Goal: Transaction & Acquisition: Purchase product/service

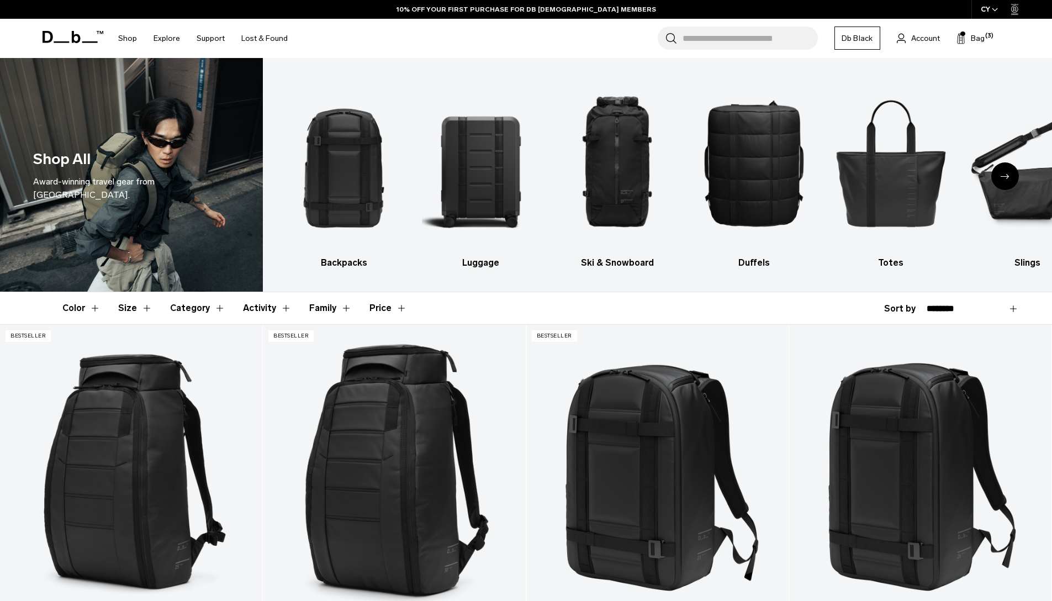
click at [954, 309] on select "**********" at bounding box center [973, 309] width 92 height 10
select select "**********"
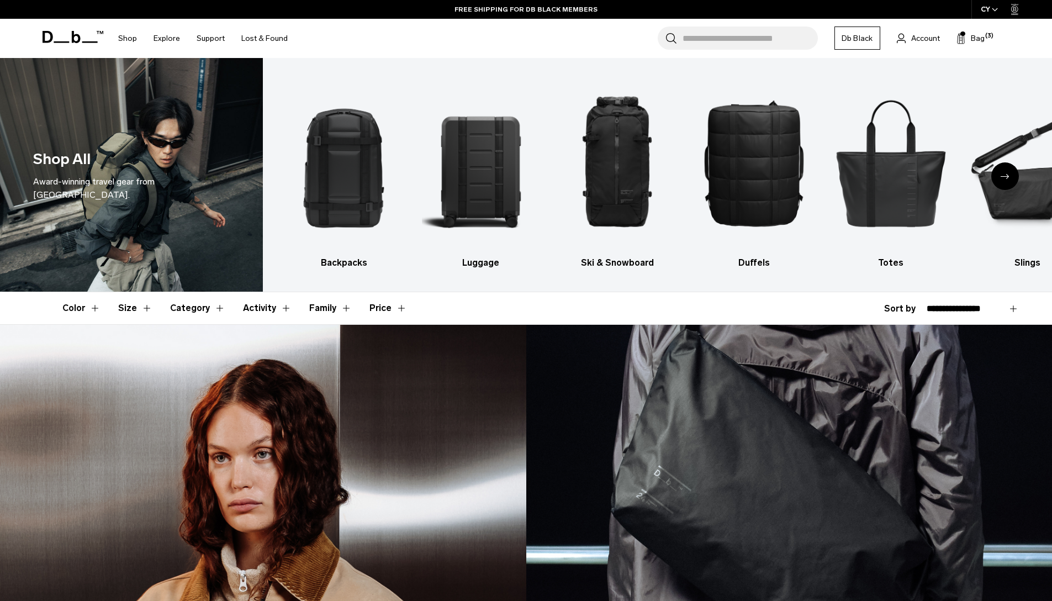
click at [927, 304] on select "**********" at bounding box center [973, 309] width 92 height 10
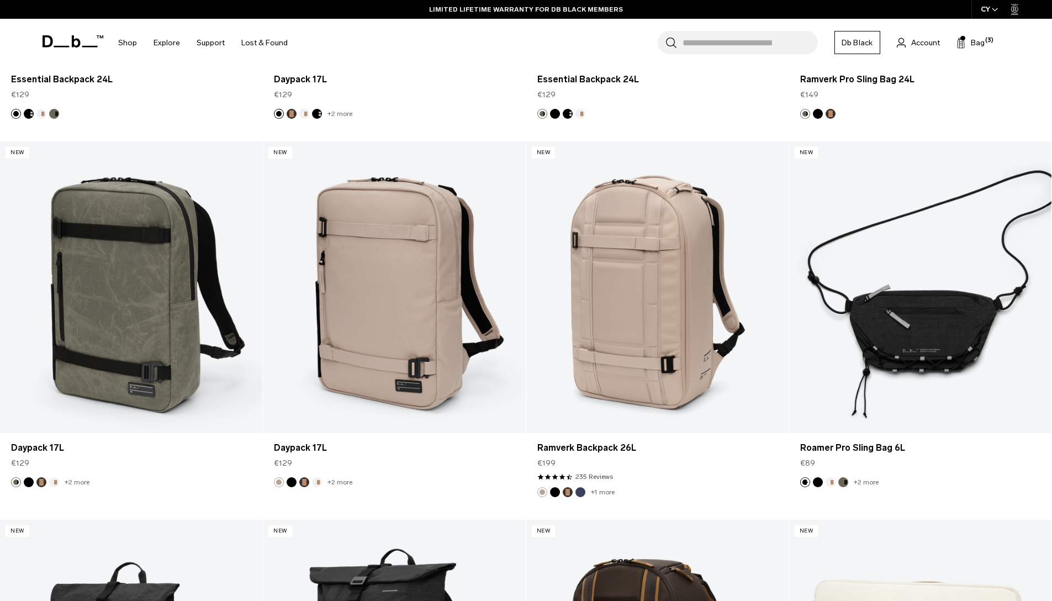
scroll to position [552, 0]
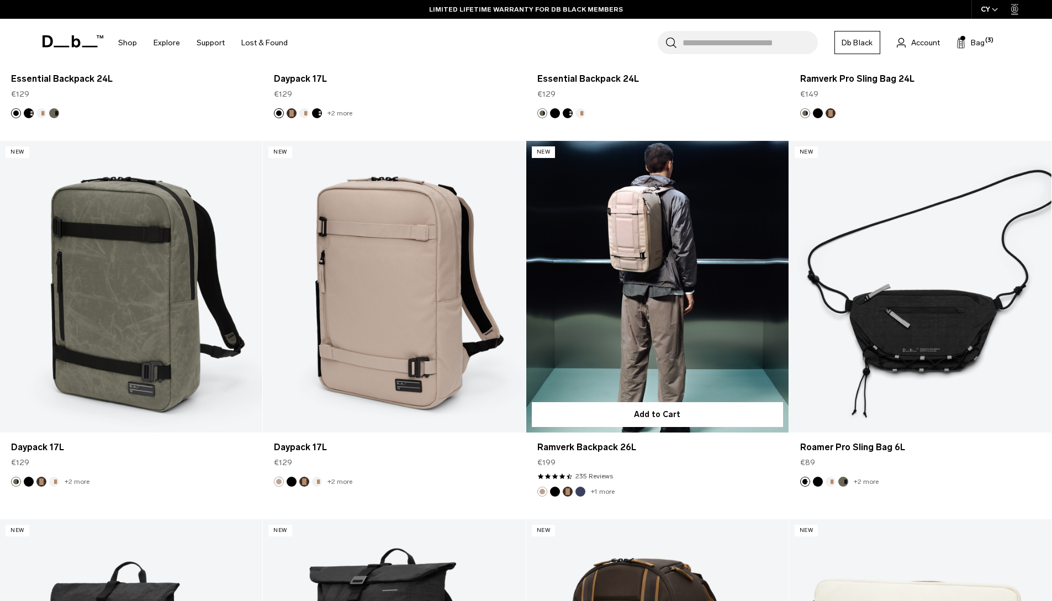
click at [566, 491] on button "Espresso" at bounding box center [568, 491] width 10 height 10
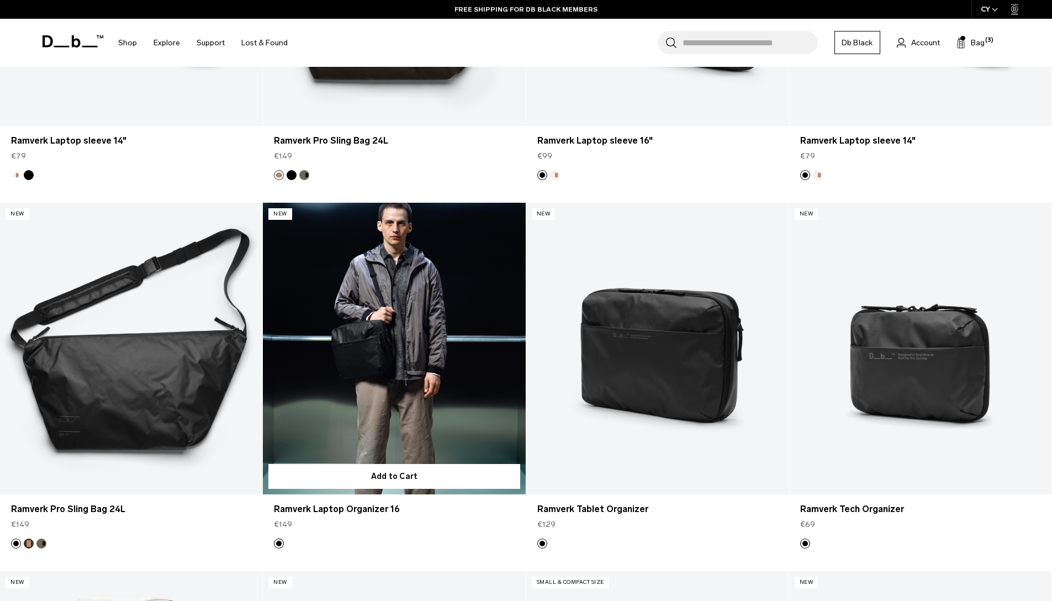
scroll to position [1666, 0]
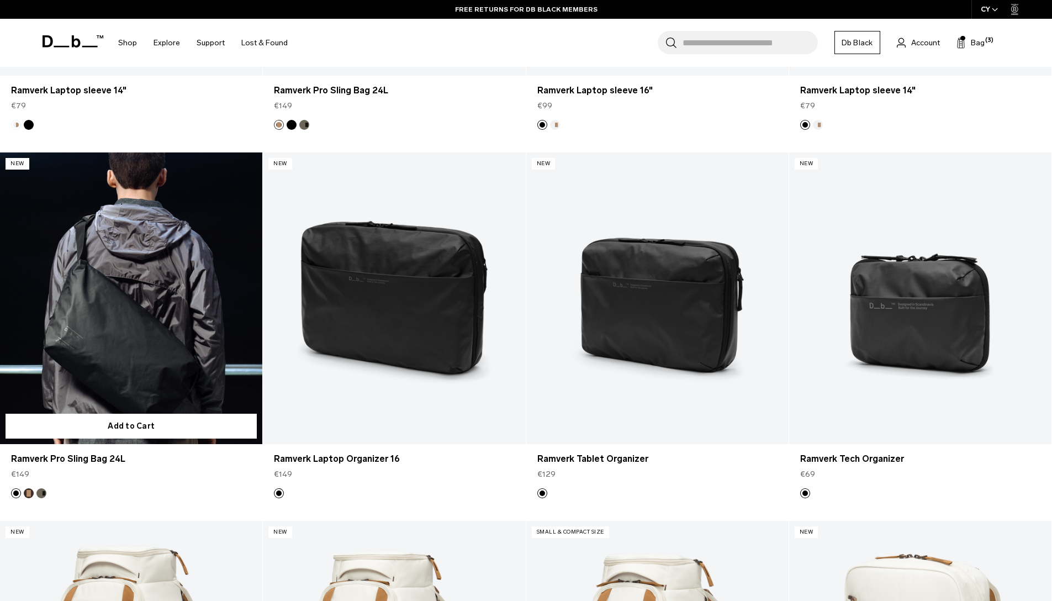
click at [40, 495] on button "Forest Green" at bounding box center [41, 493] width 10 height 10
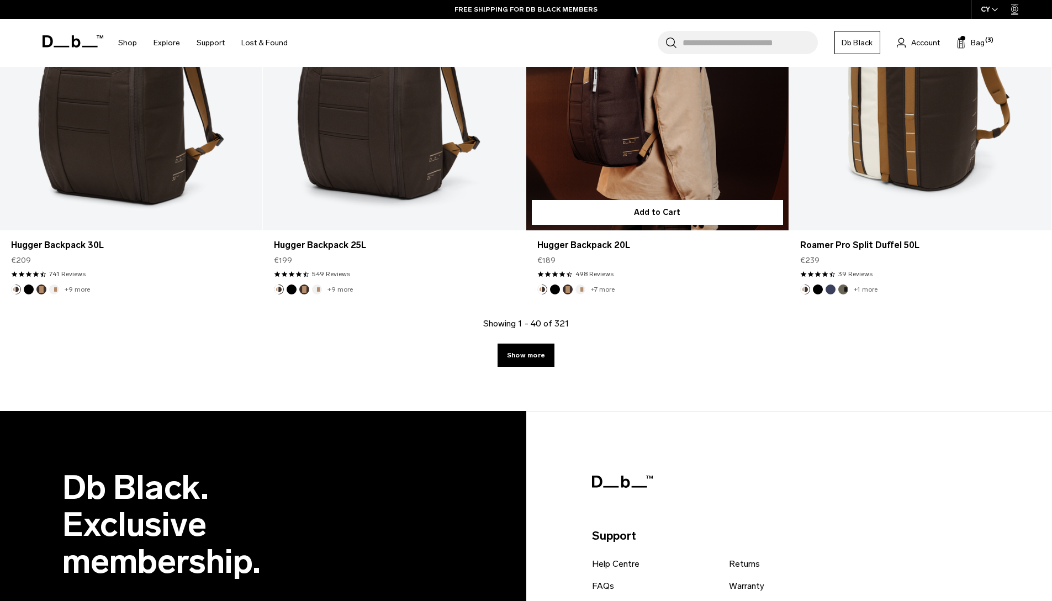
scroll to position [3768, 0]
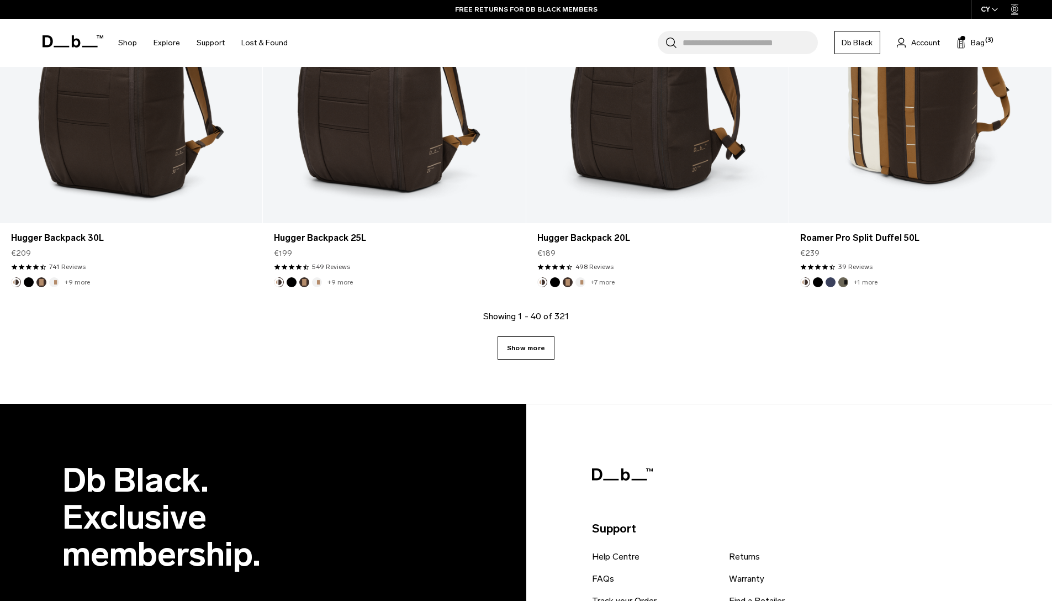
click at [549, 353] on link "Show more" at bounding box center [525, 347] width 57 height 23
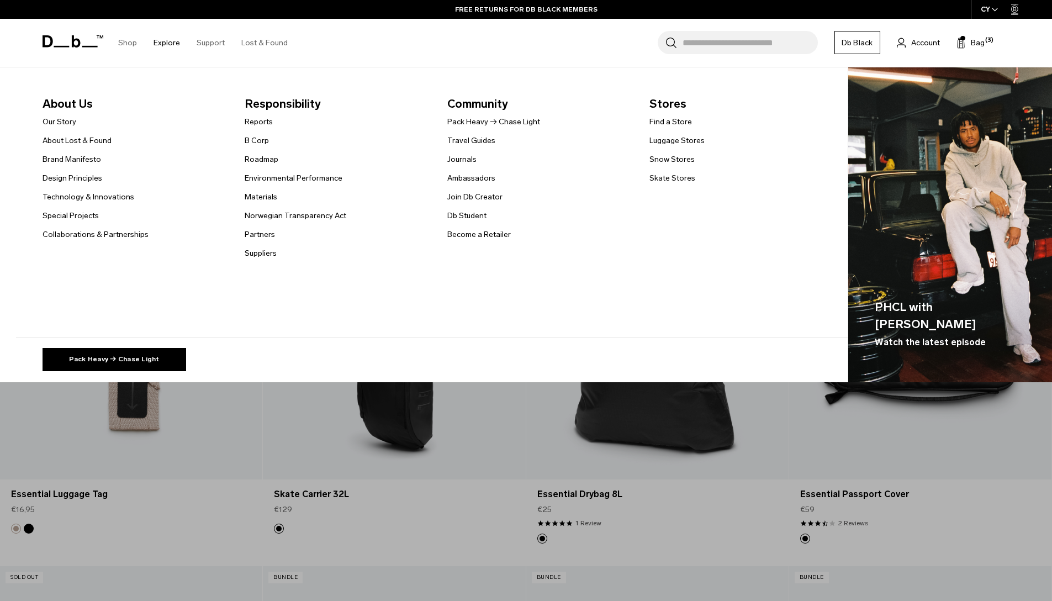
scroll to position [6191, 0]
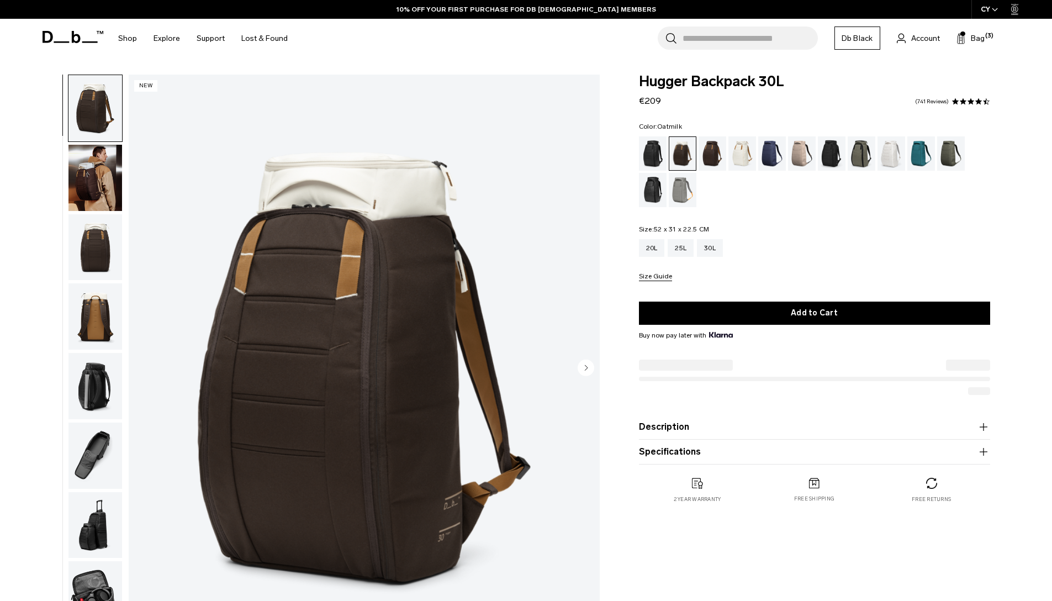
click at [743, 153] on div "Oatmilk" at bounding box center [742, 153] width 28 height 34
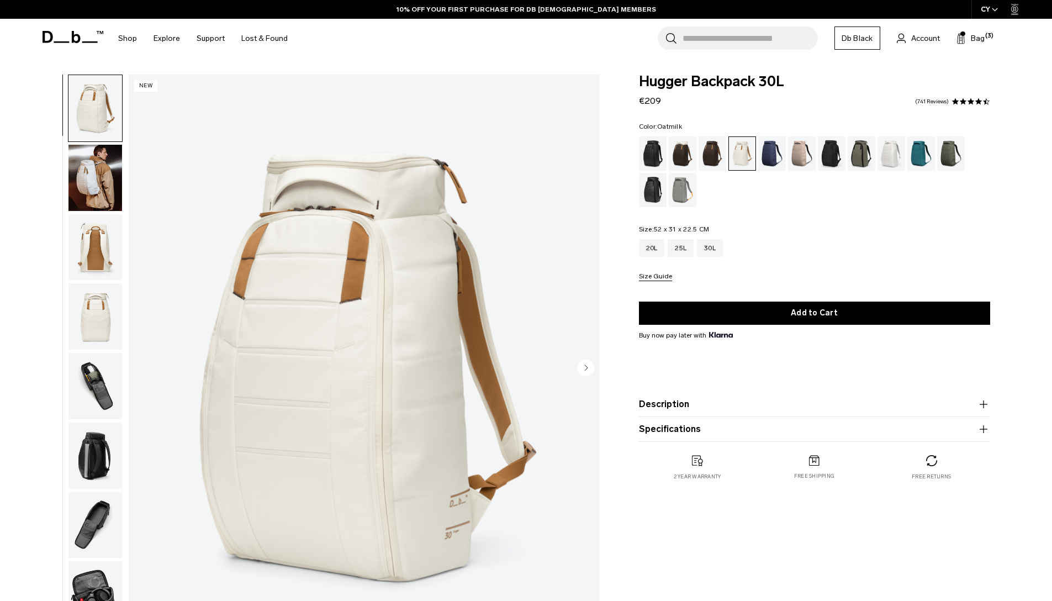
click at [591, 364] on circle "Next slide" at bounding box center [586, 367] width 17 height 17
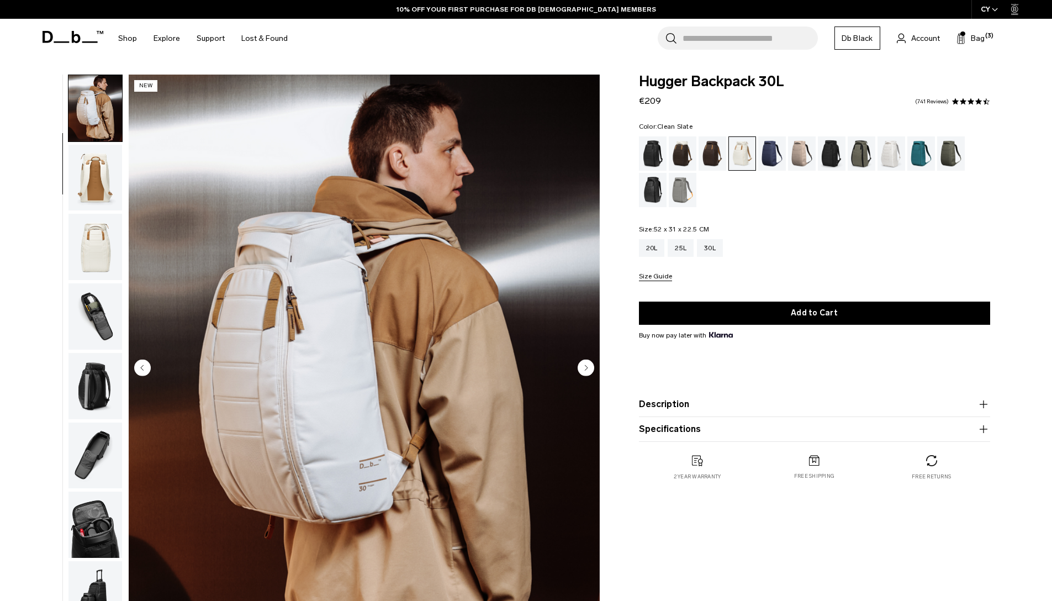
click at [890, 154] on div "Clean Slate" at bounding box center [891, 153] width 28 height 34
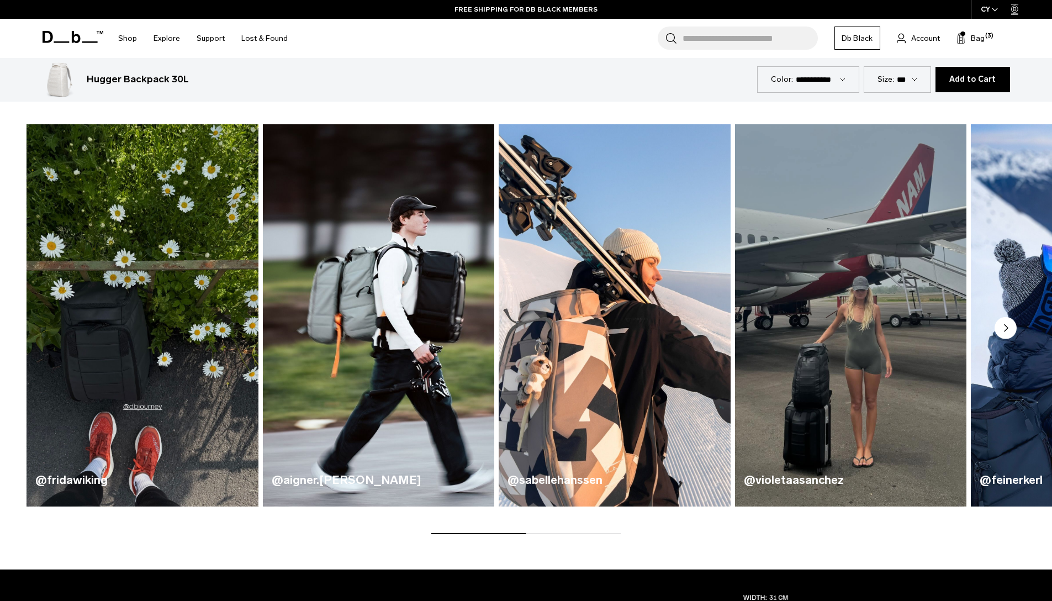
scroll to position [634, 0]
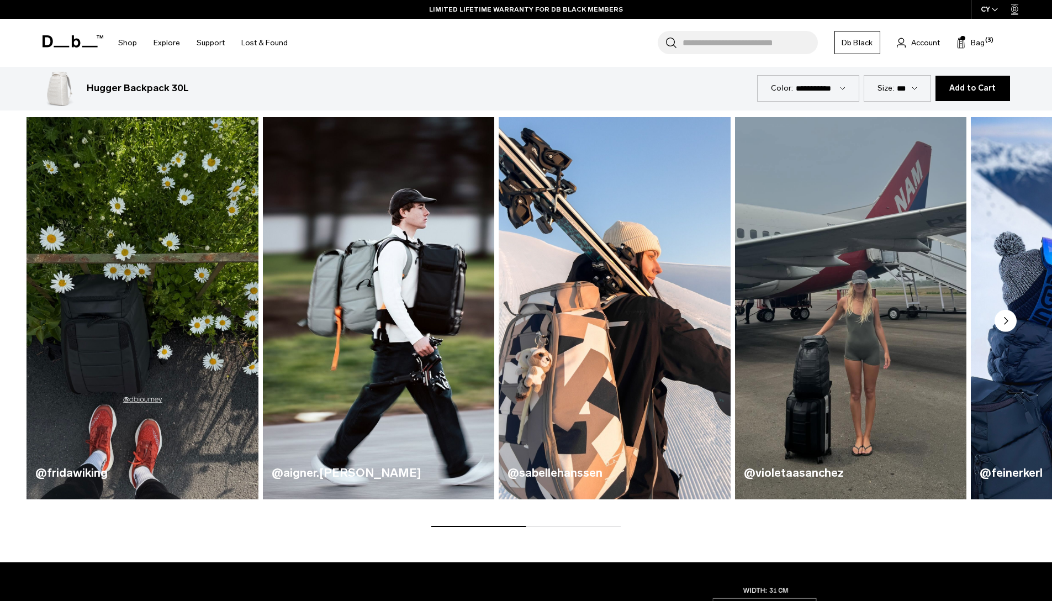
click at [1003, 320] on circle "Next slide" at bounding box center [1005, 321] width 22 height 22
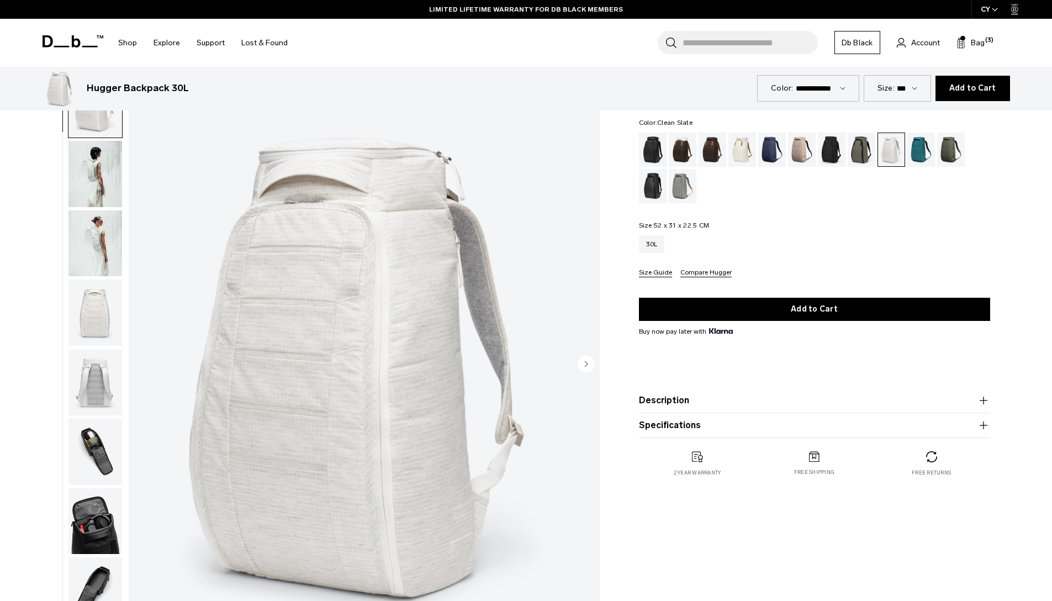
scroll to position [0, 0]
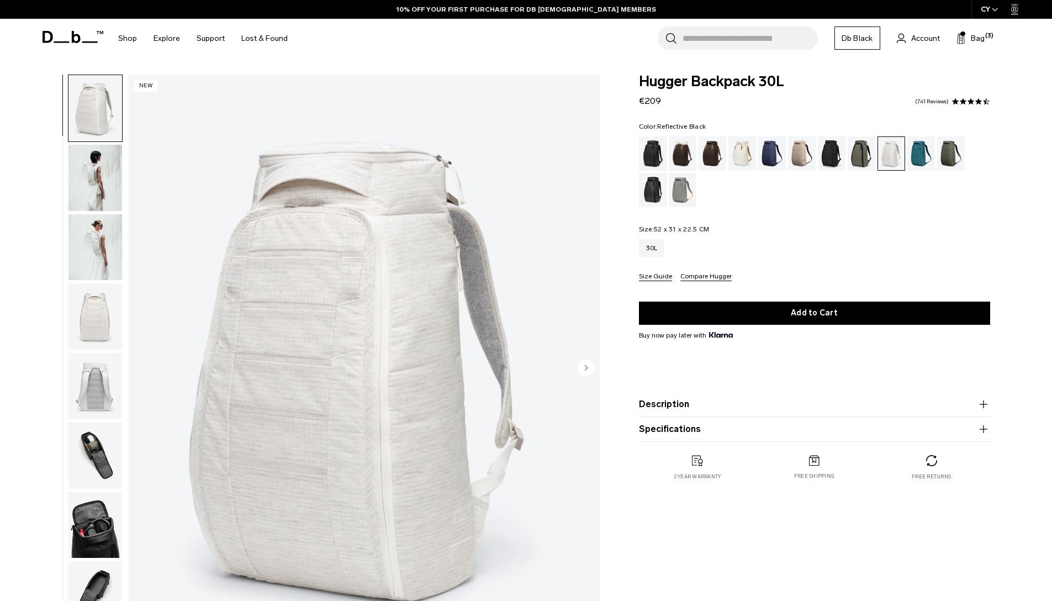
click at [654, 186] on div "Reflective Black" at bounding box center [653, 190] width 28 height 34
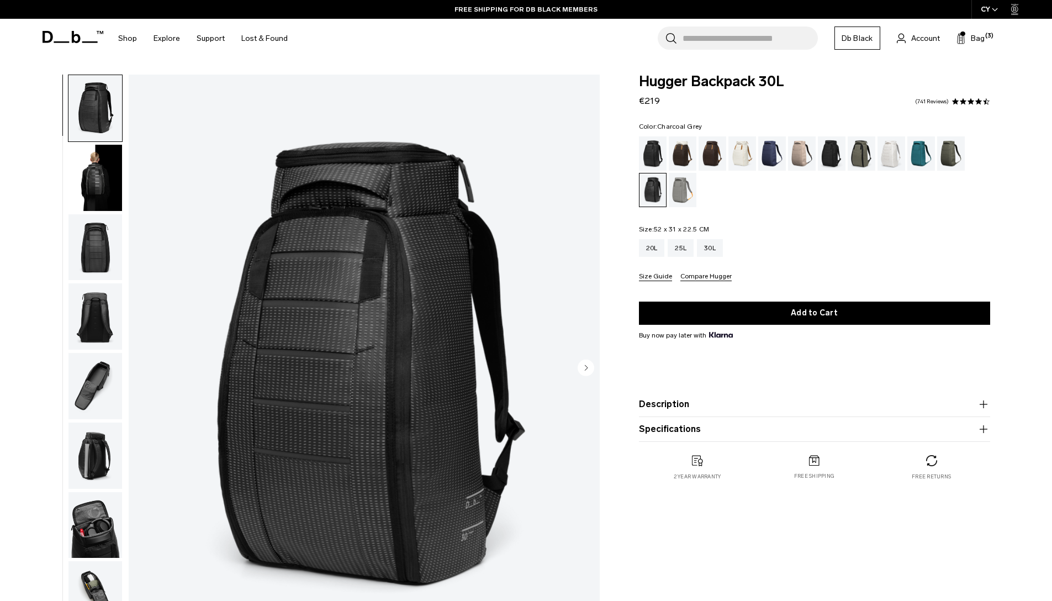
click at [832, 150] on div "Charcoal Grey" at bounding box center [832, 153] width 28 height 34
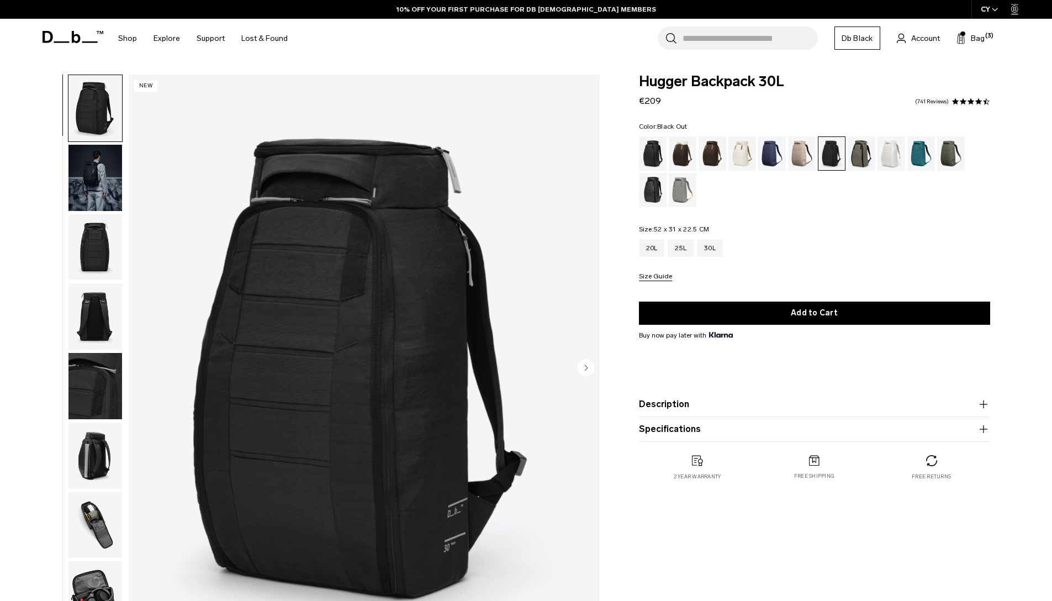
click at [649, 152] on div "Black Out" at bounding box center [653, 153] width 28 height 34
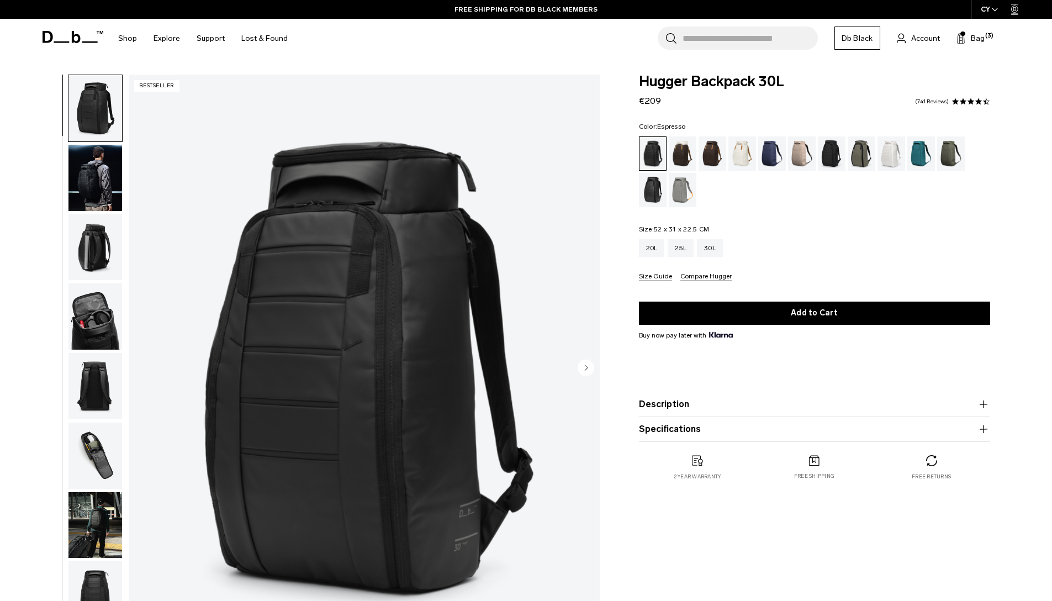
click at [711, 150] on div "Espresso" at bounding box center [712, 153] width 28 height 34
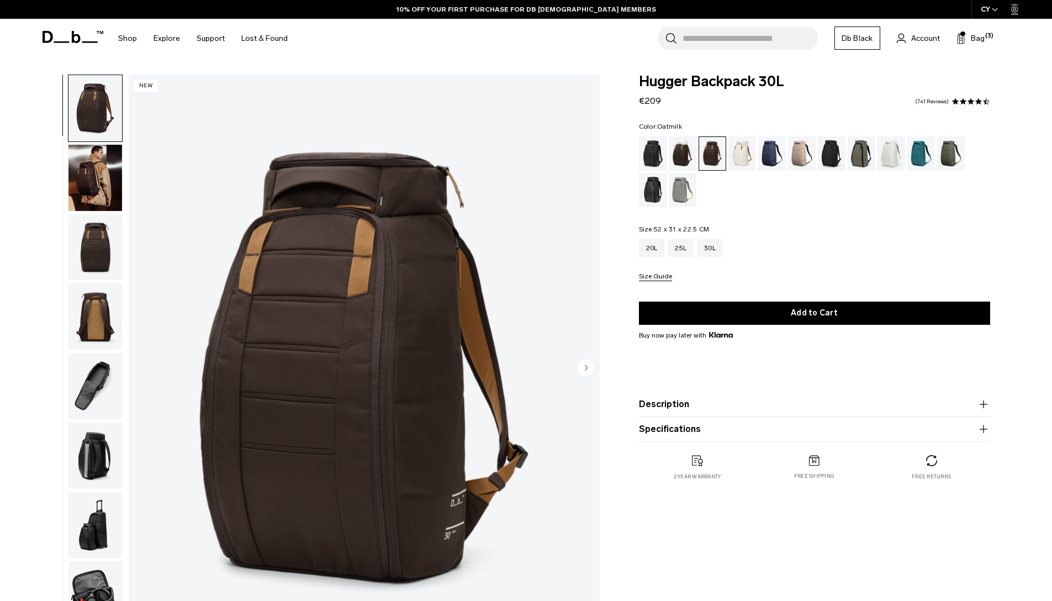
click at [737, 151] on div "Oatmilk" at bounding box center [742, 153] width 28 height 34
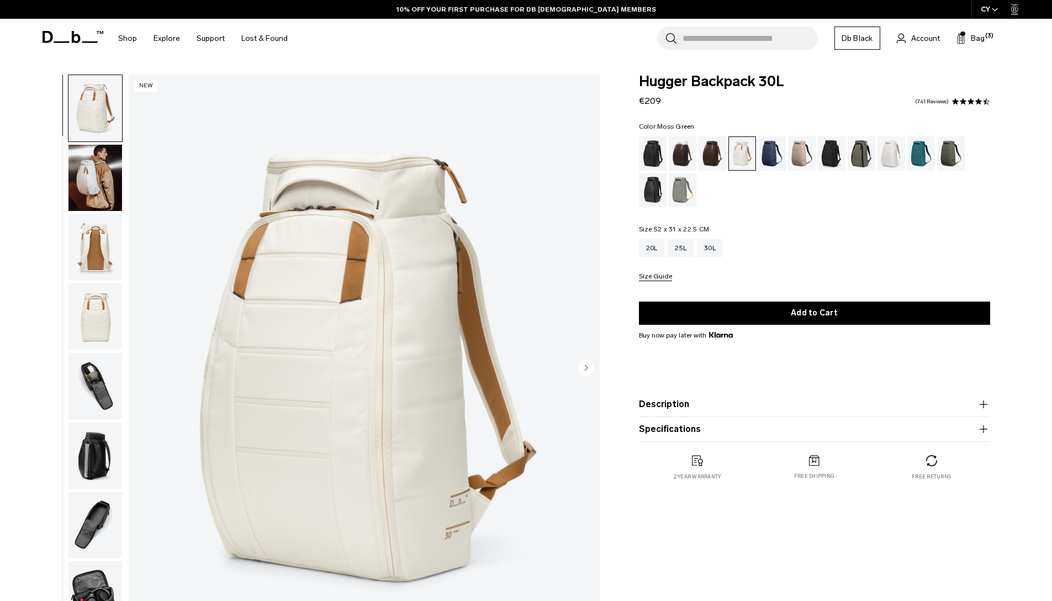
click at [950, 152] on div "Moss Green" at bounding box center [951, 153] width 28 height 34
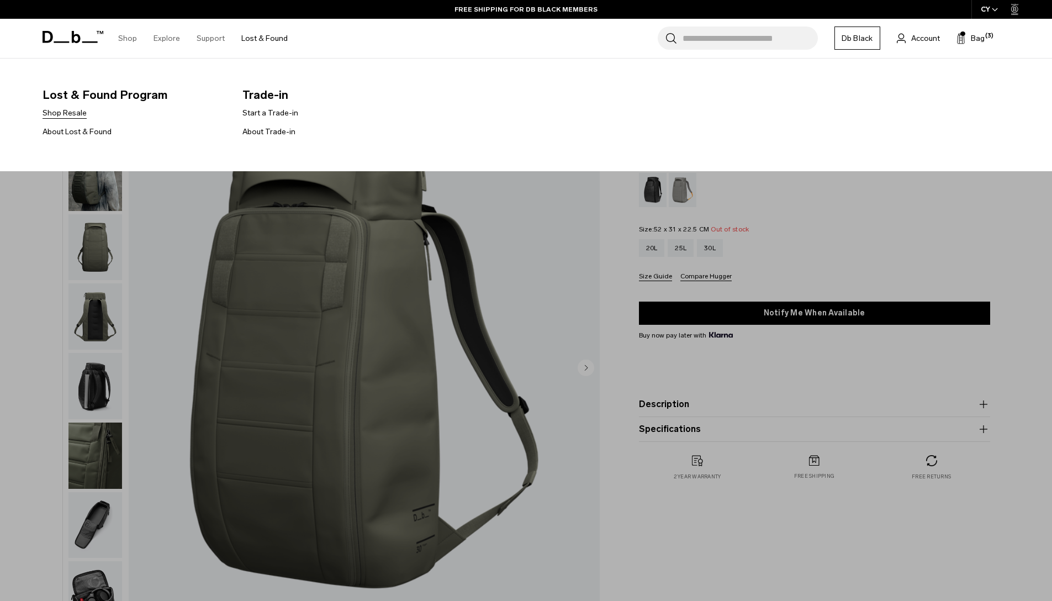
click at [67, 113] on link "Shop Resale" at bounding box center [65, 113] width 44 height 12
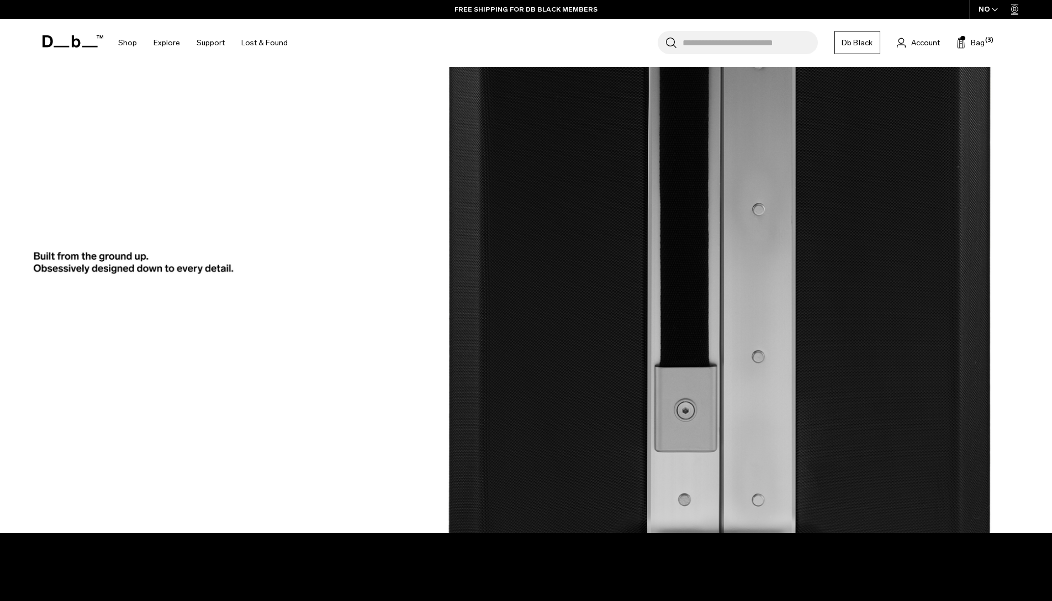
scroll to position [3063, 0]
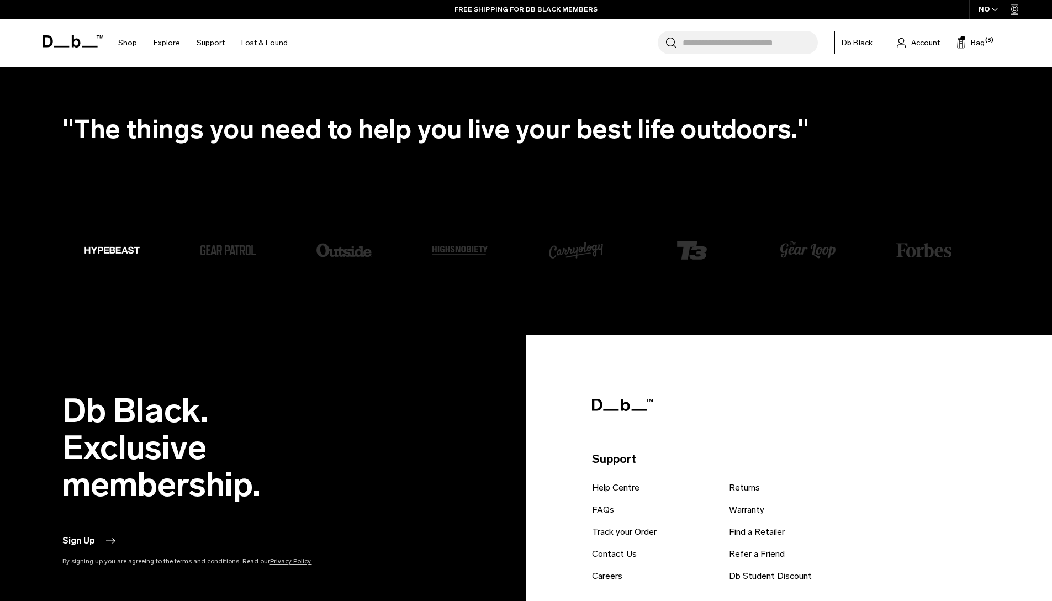
click at [703, 44] on input "Search for Bags, Luggage..." at bounding box center [749, 42] width 135 height 23
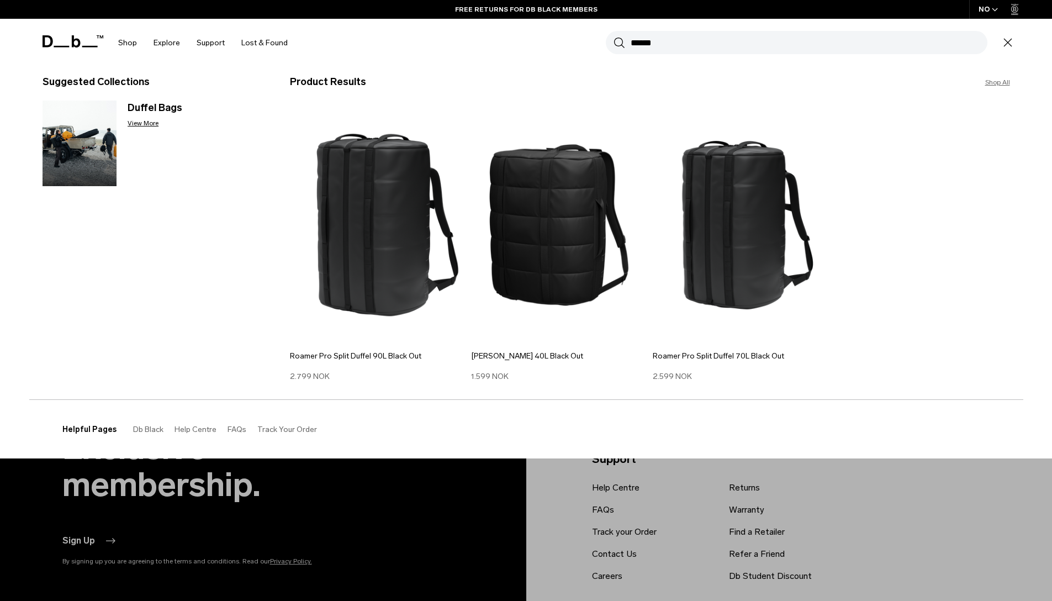
type input "******"
click at [613, 36] on button "Search" at bounding box center [619, 42] width 12 height 12
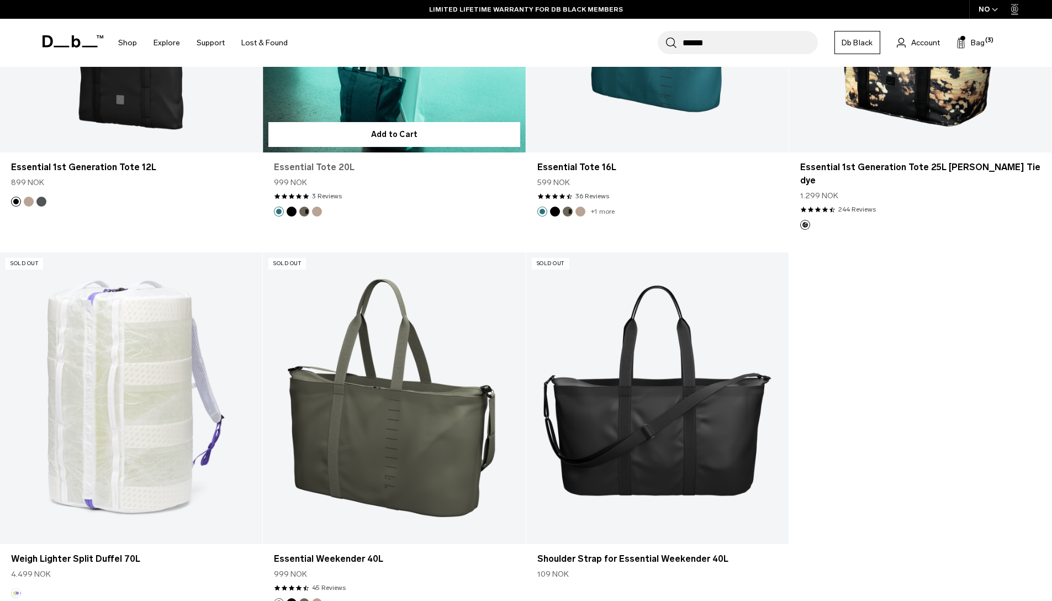
scroll to position [5414, 0]
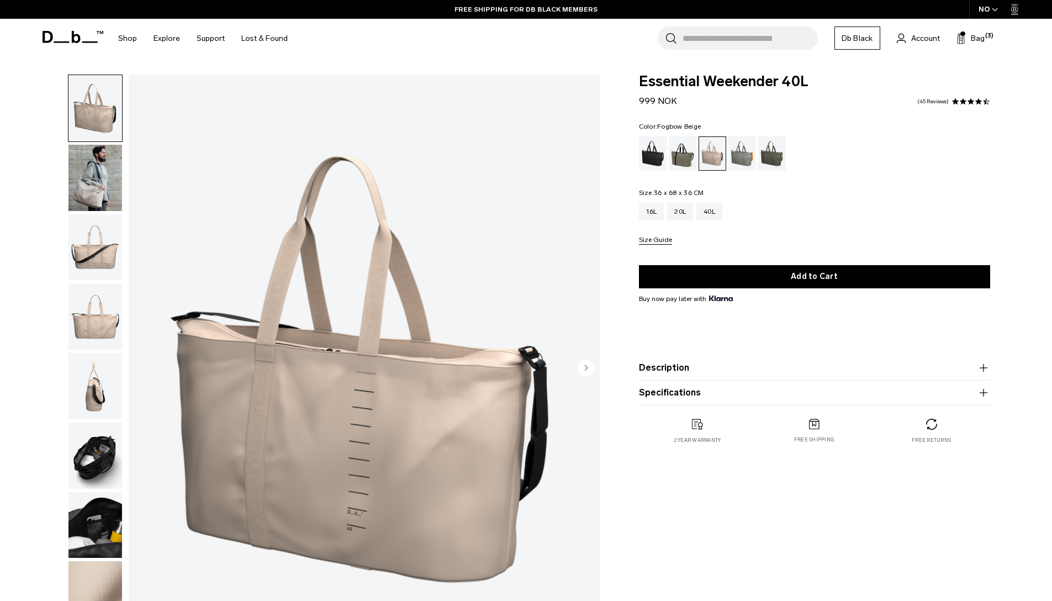
click at [988, 9] on div "NO" at bounding box center [988, 9] width 39 height 19
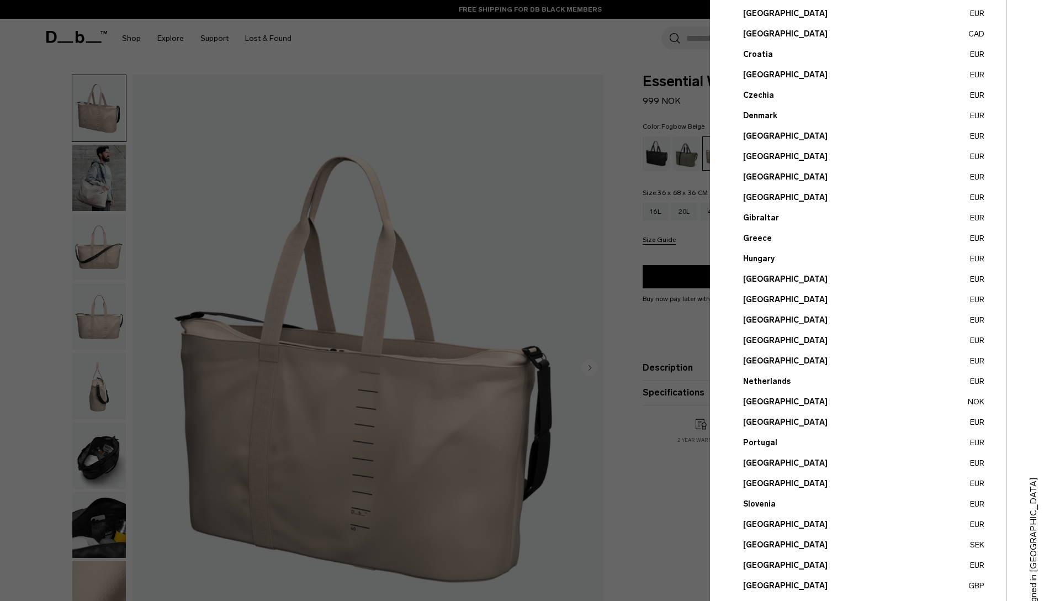
scroll to position [214, 0]
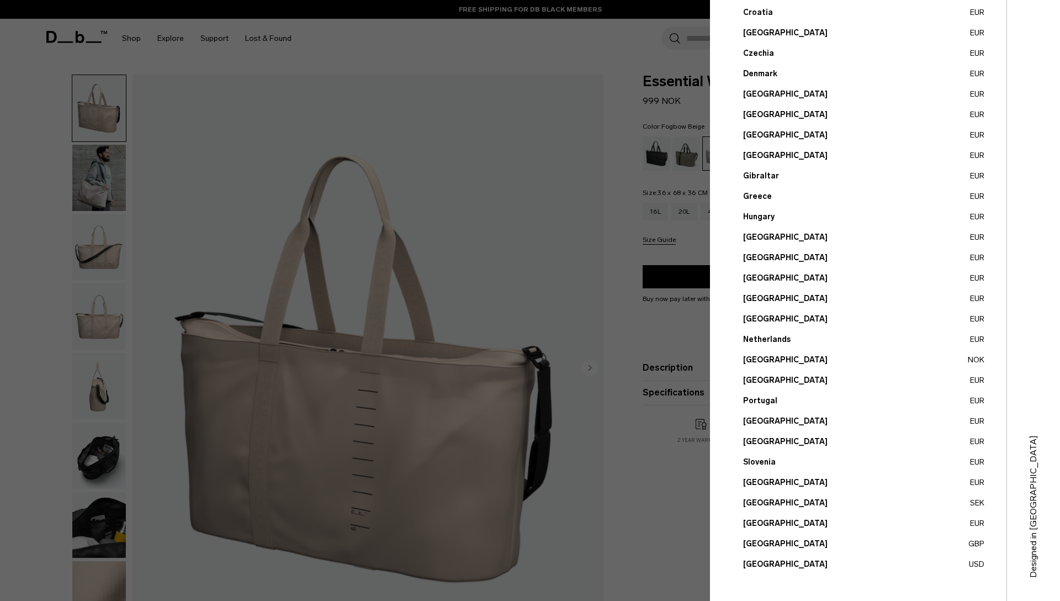
click at [773, 438] on button "Slovakia EUR" at bounding box center [863, 442] width 241 height 12
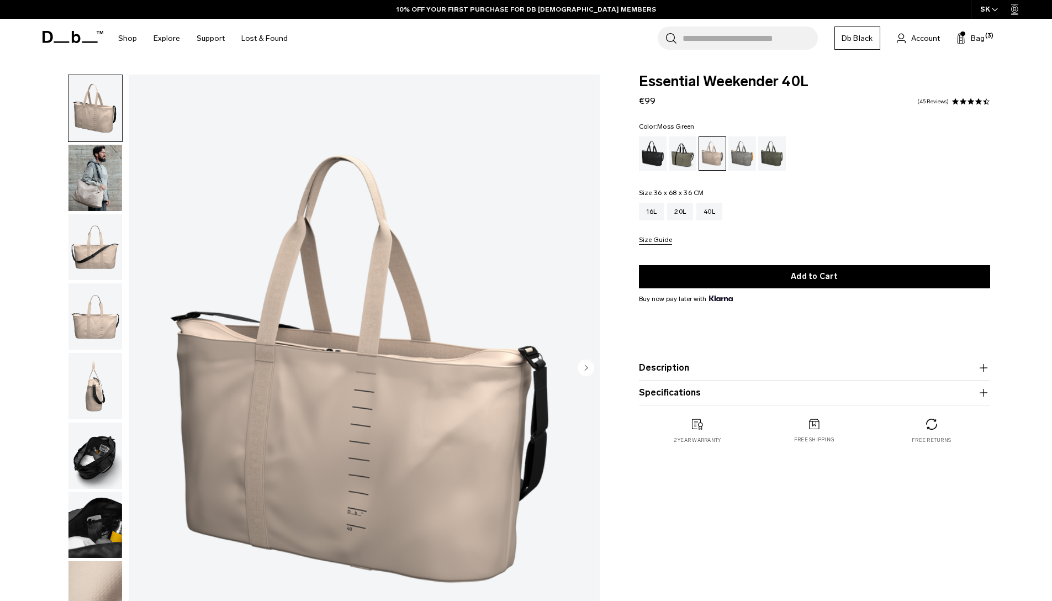
click at [769, 156] on div "Moss Green" at bounding box center [772, 153] width 28 height 34
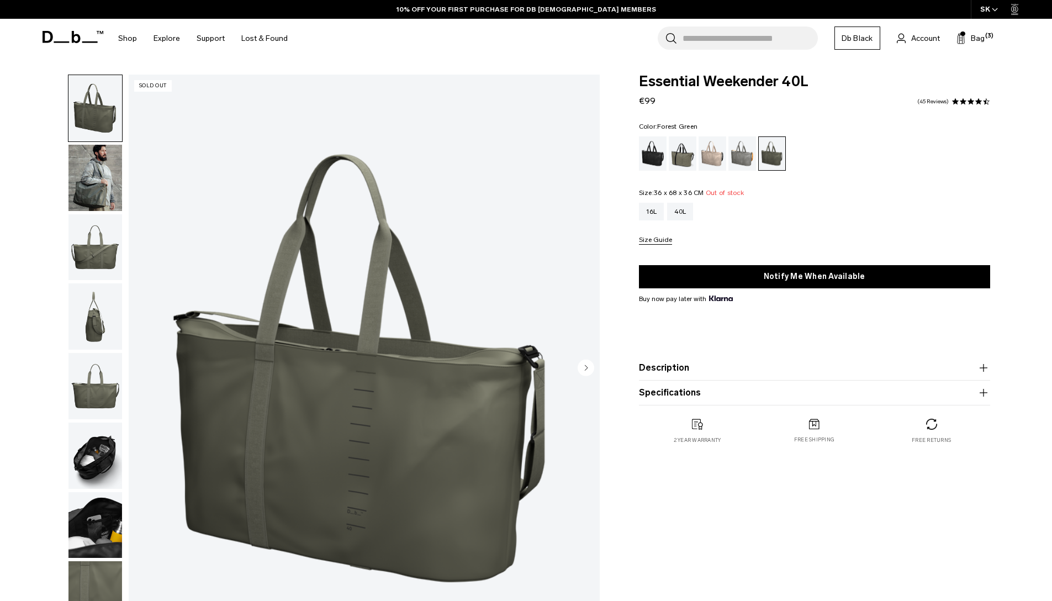
click at [682, 155] on div "Forest Green" at bounding box center [683, 153] width 28 height 34
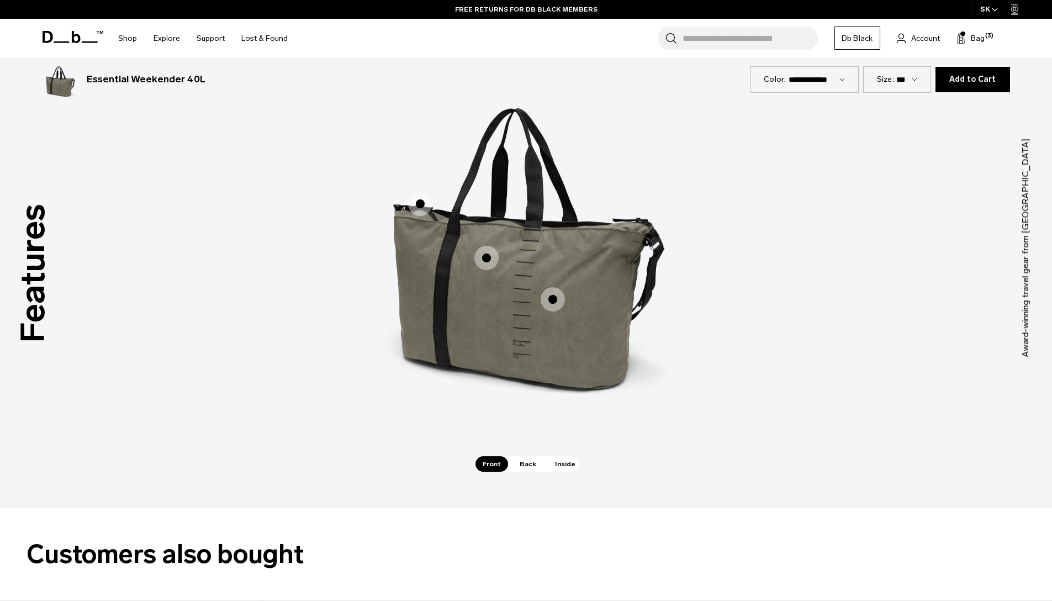
scroll to position [1514, 0]
